Goal: Check status: Check status

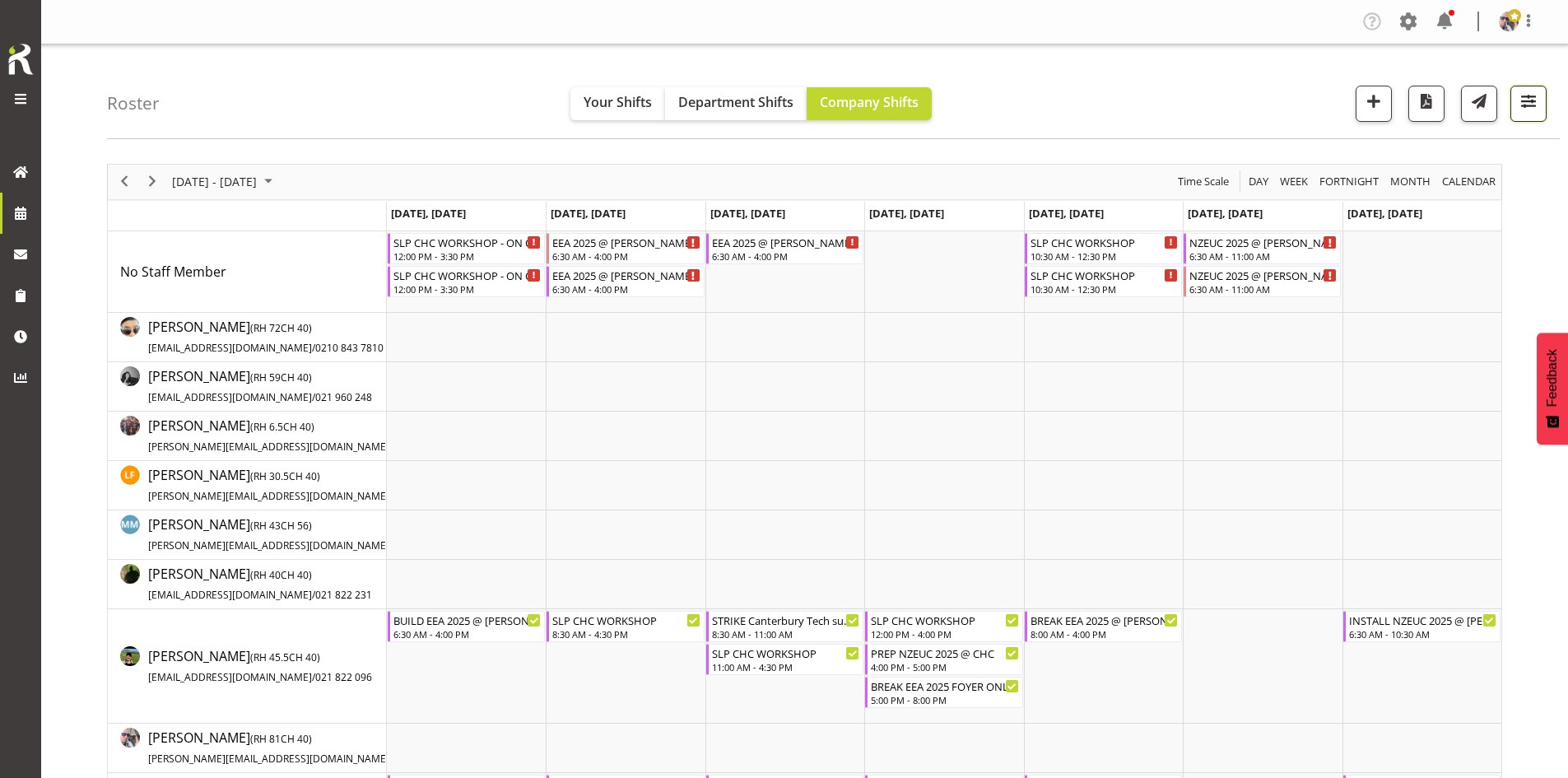
click at [1526, 104] on span "button" at bounding box center [1528, 102] width 22 height 22
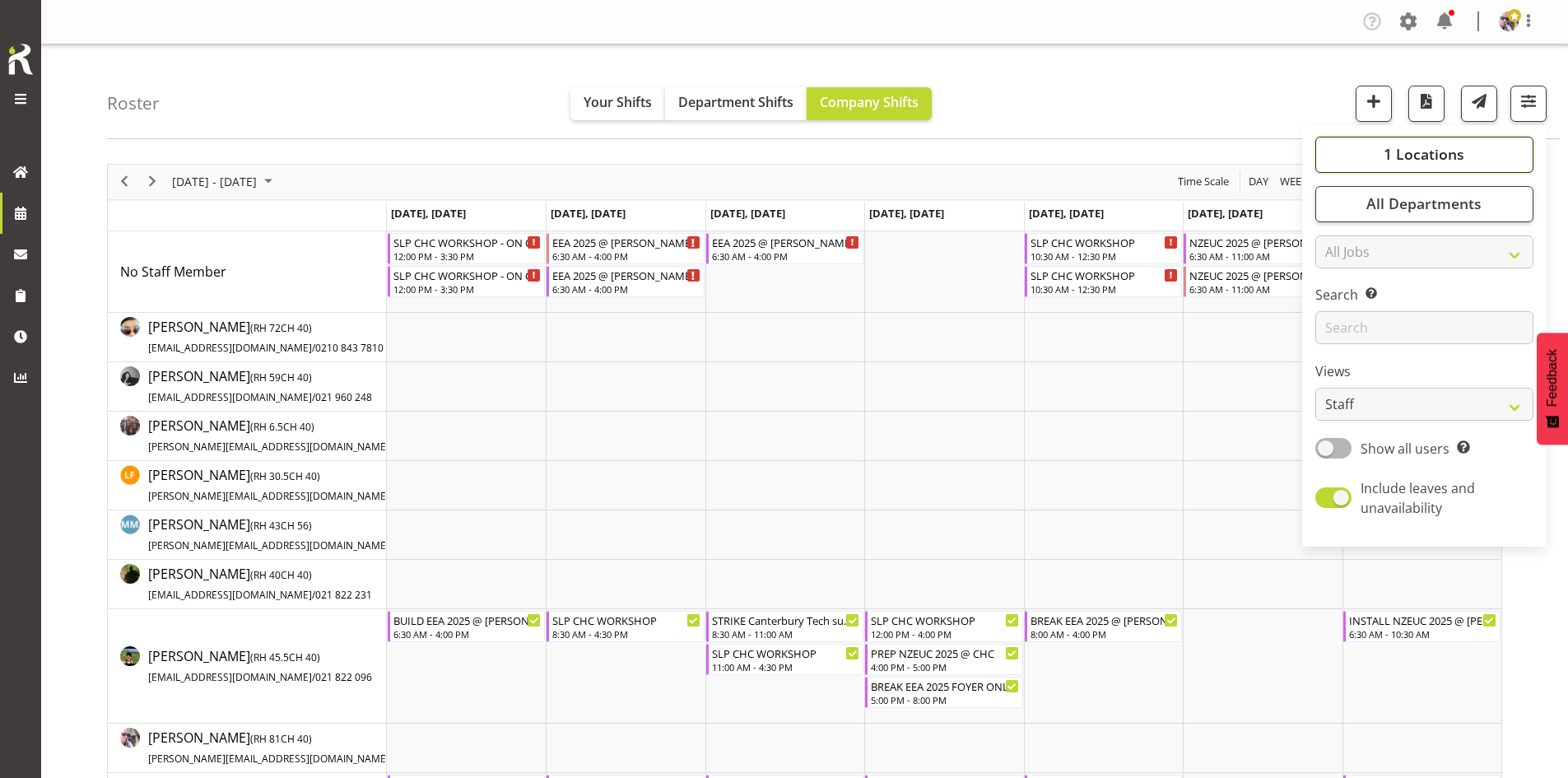
click at [1405, 146] on span "1 Locations" at bounding box center [1424, 154] width 81 height 20
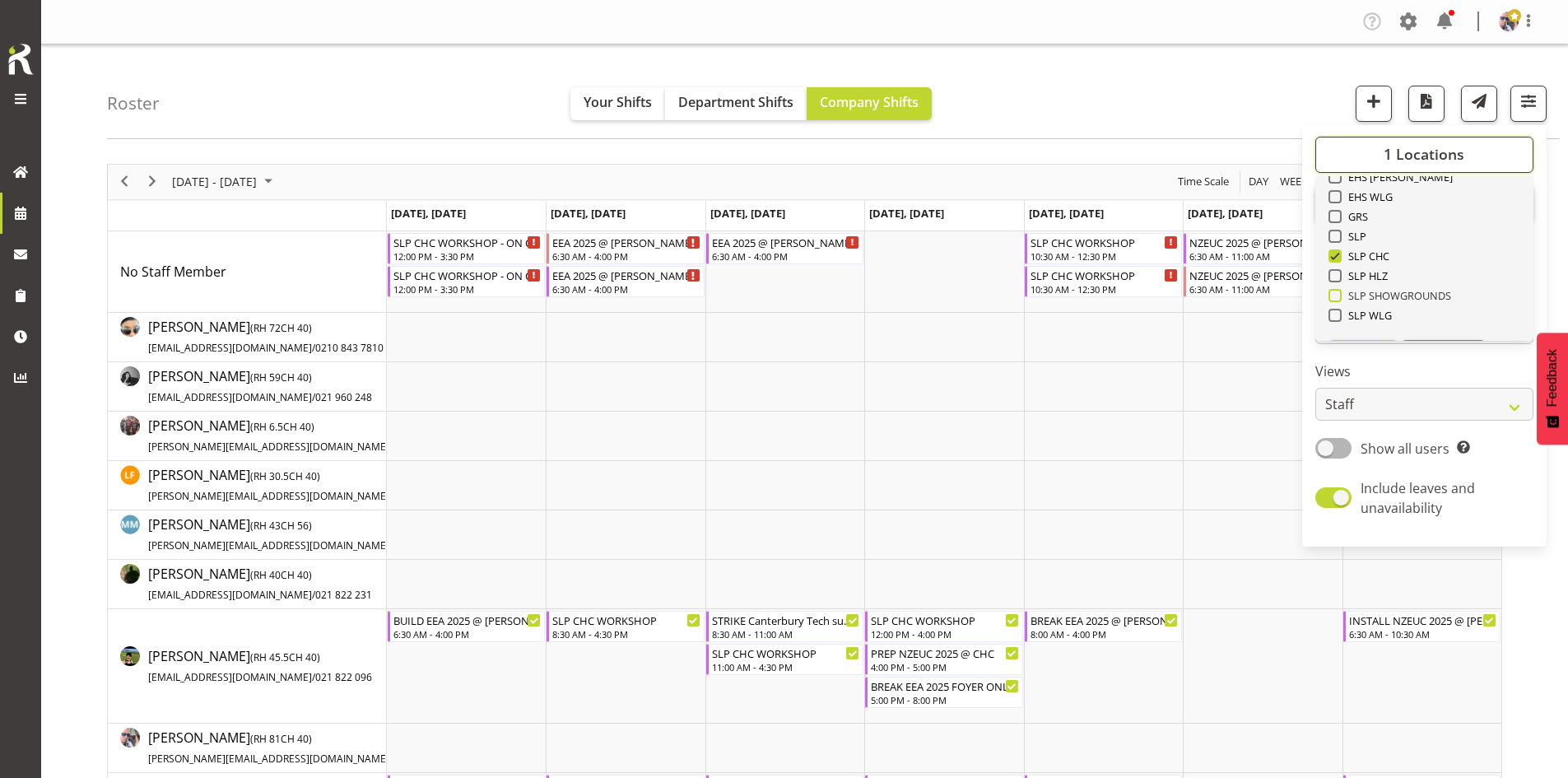
scroll to position [257, 0]
click at [1346, 196] on span "SLP" at bounding box center [1354, 196] width 25 height 13
click at [1339, 196] on input "SLP" at bounding box center [1334, 196] width 11 height 11
checkbox input "true"
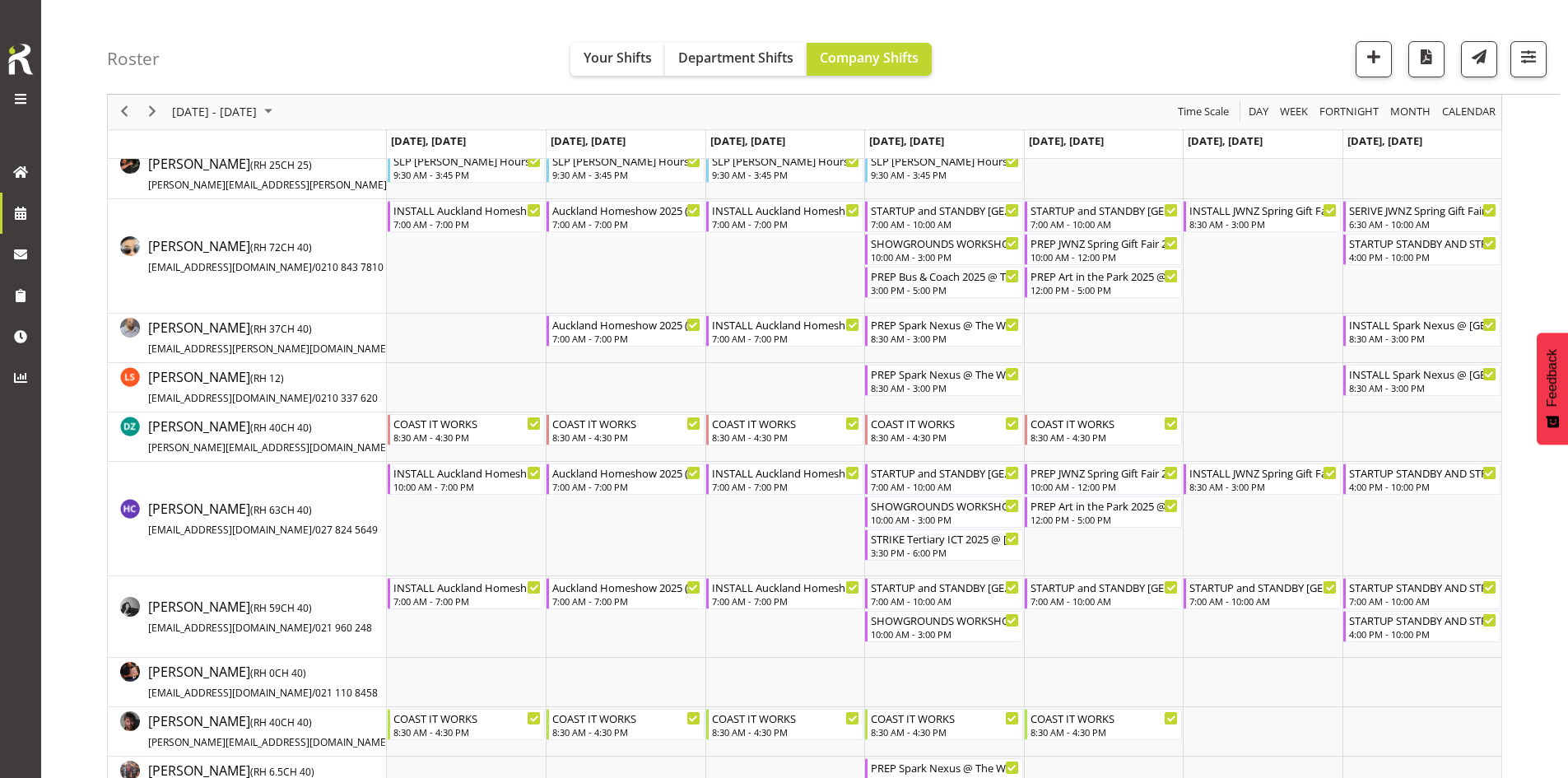
scroll to position [247, 0]
click at [128, 113] on span "Previous" at bounding box center [124, 112] width 20 height 21
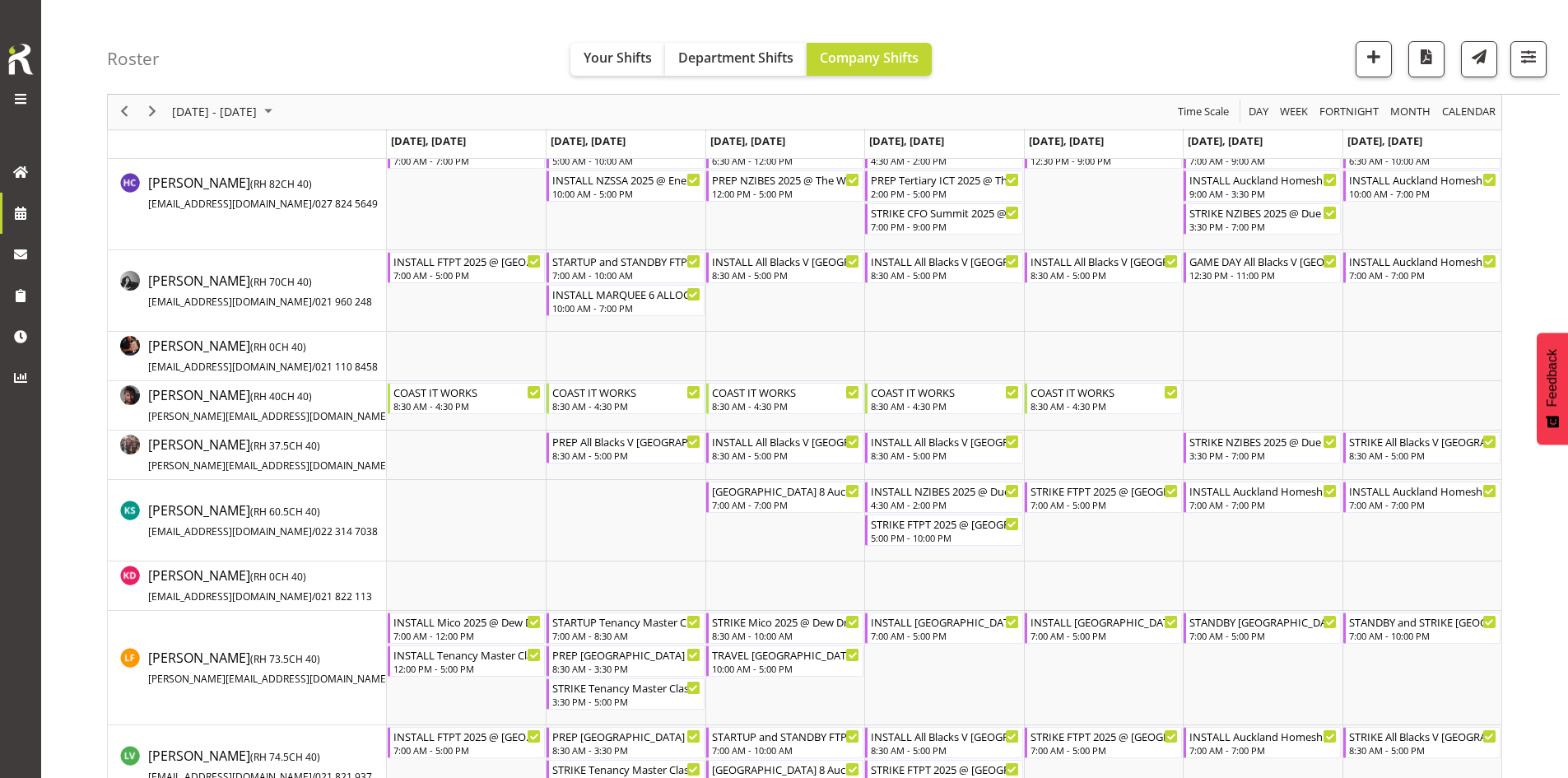
scroll to position [659, 0]
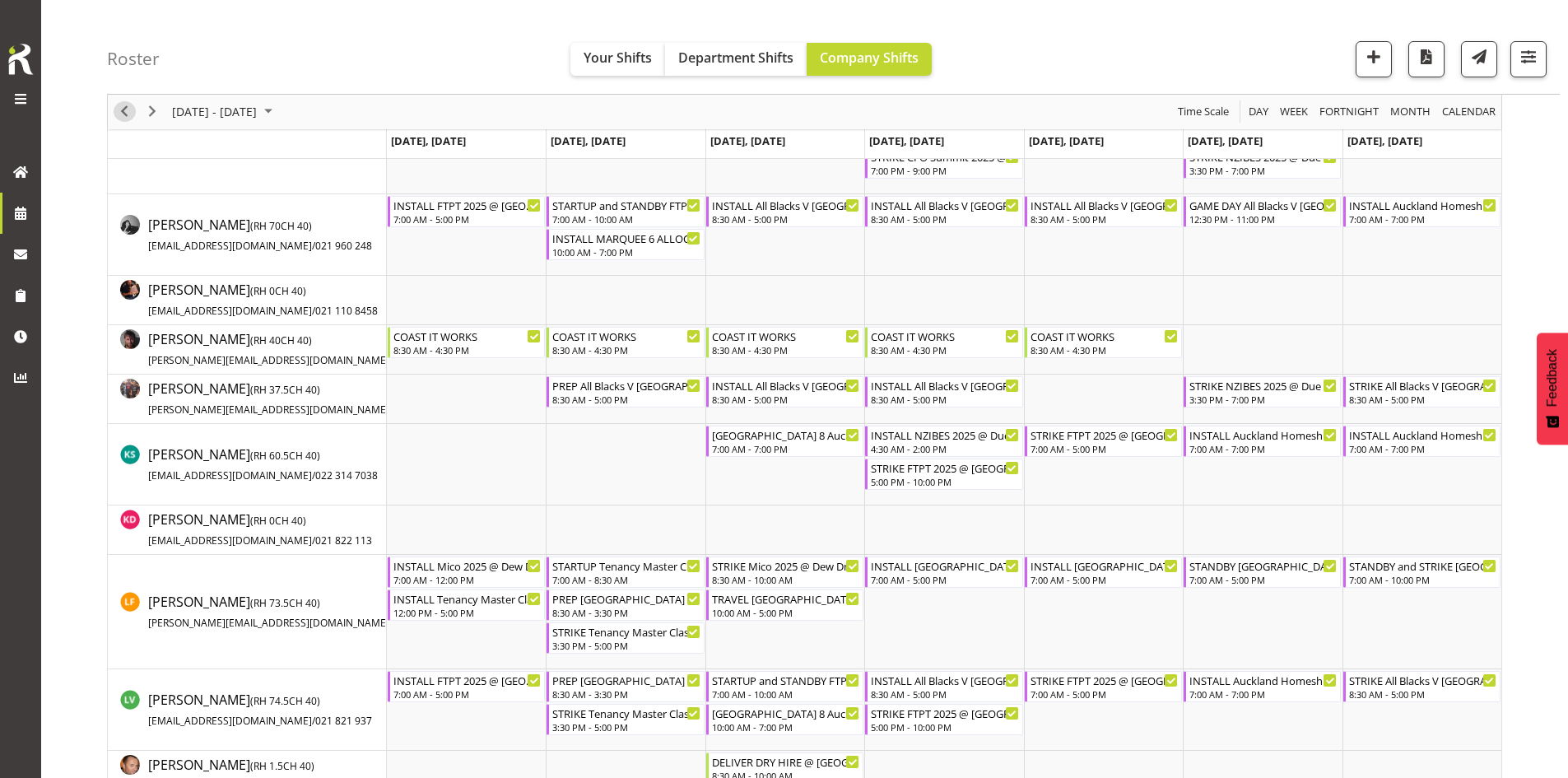
drag, startPoint x: 122, startPoint y: 102, endPoint x: 707, endPoint y: 358, distance: 638.6
click at [122, 102] on span "Previous" at bounding box center [124, 112] width 20 height 21
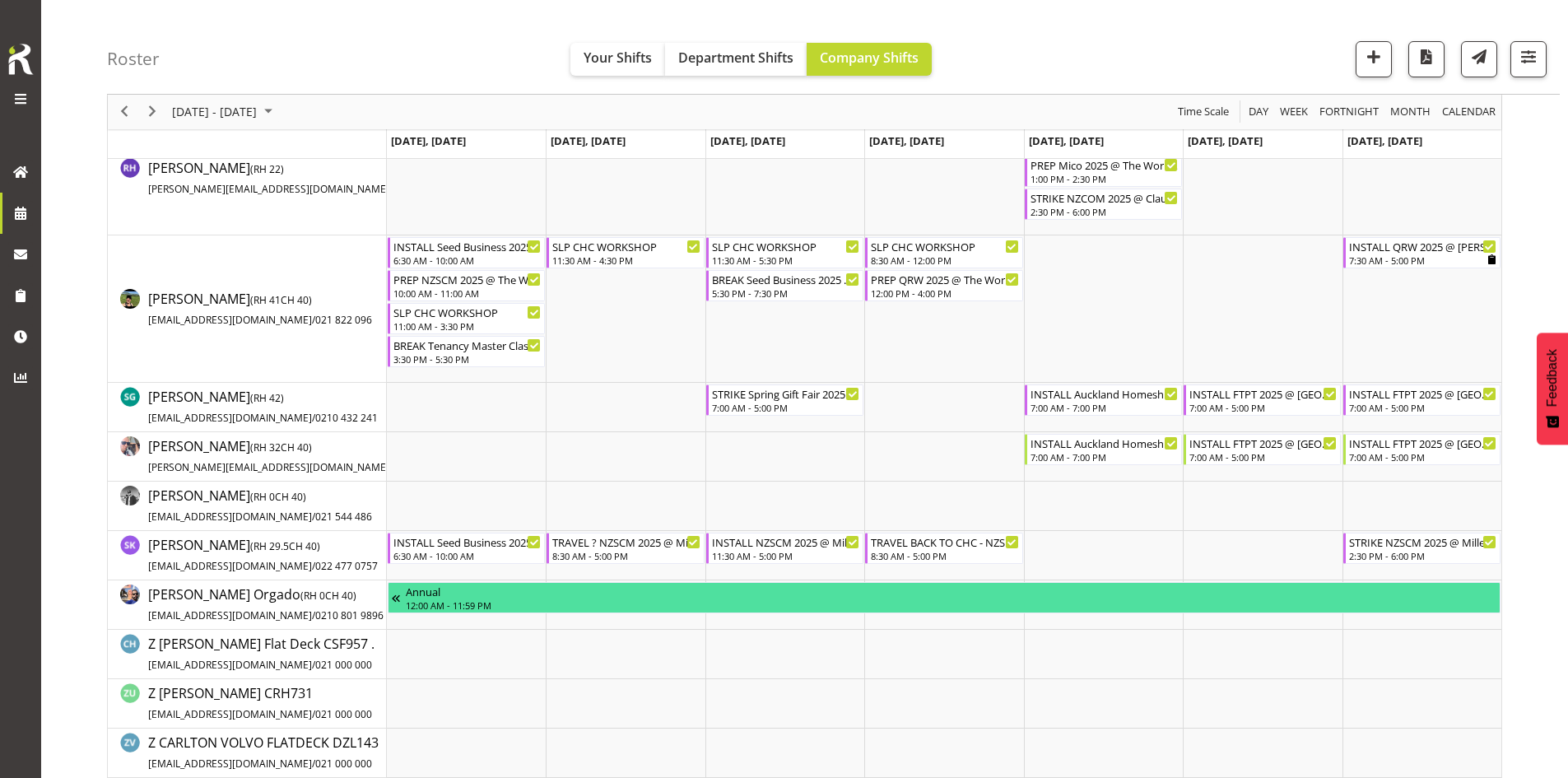
scroll to position [1564, 0]
